Goal: Task Accomplishment & Management: Use online tool/utility

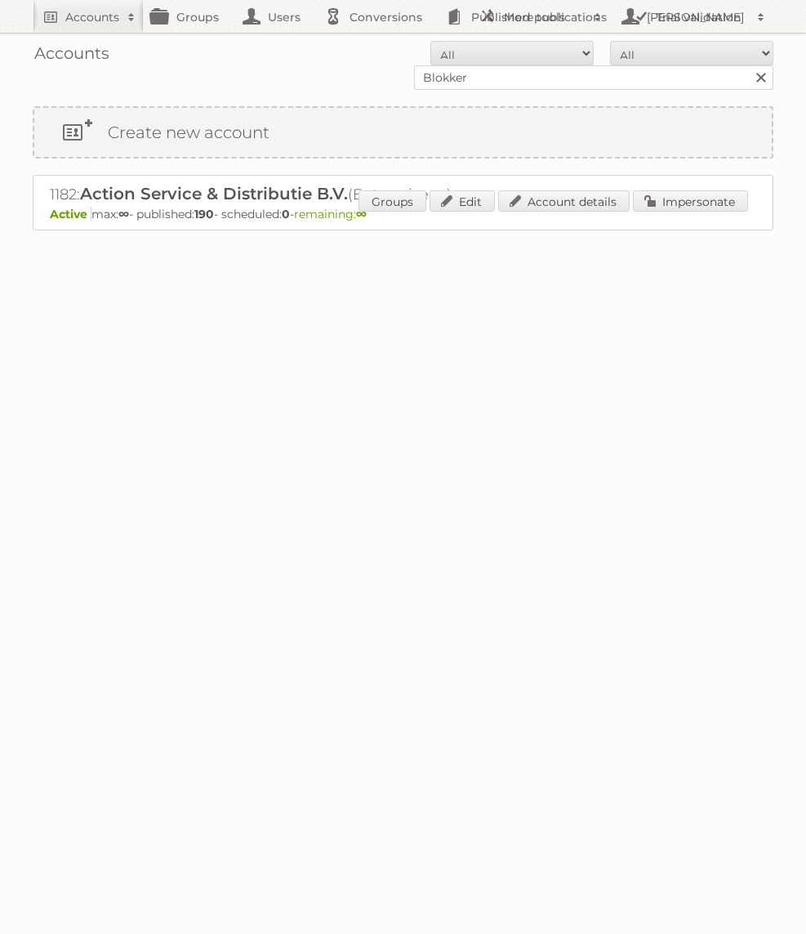
type input "Blokker"
click at [748, 65] on input "Search" at bounding box center [760, 77] width 25 height 25
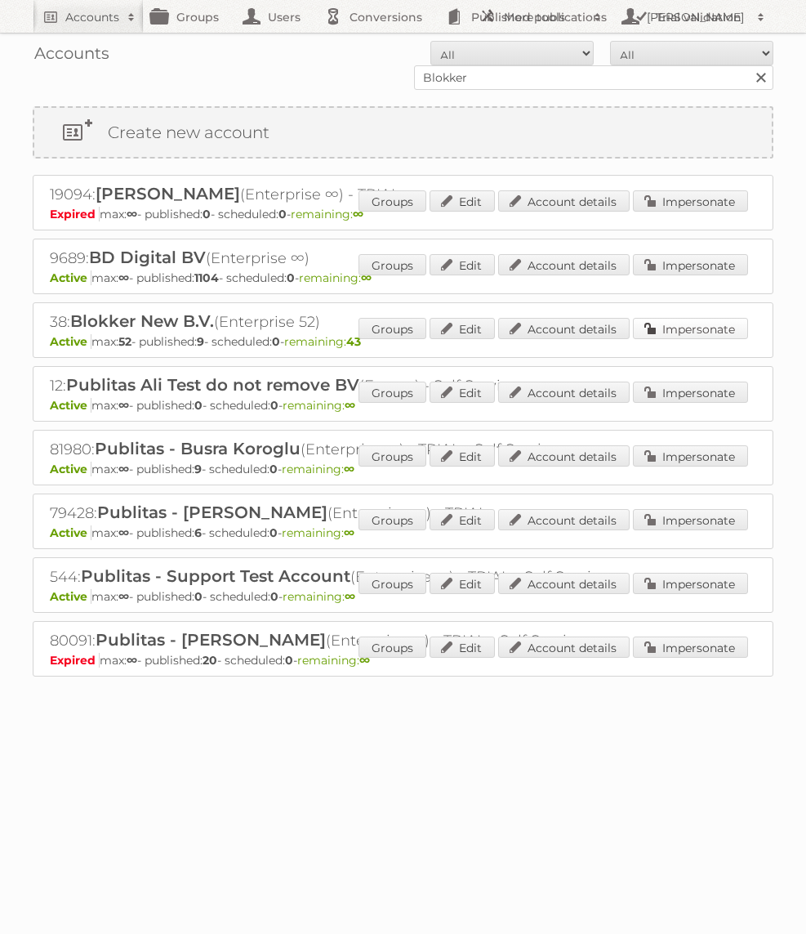
click at [690, 326] on link "Impersonate" at bounding box center [690, 328] width 115 height 21
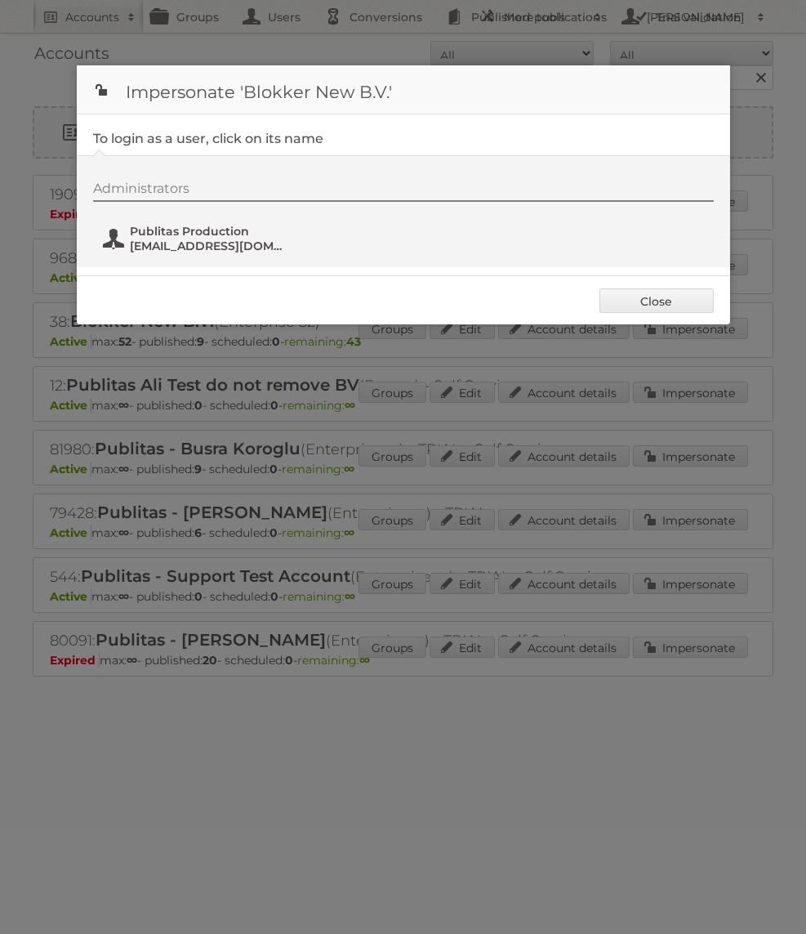
click at [220, 247] on span "[EMAIL_ADDRESS][DOMAIN_NAME]" at bounding box center [209, 245] width 158 height 15
